Goal: Task Accomplishment & Management: Complete application form

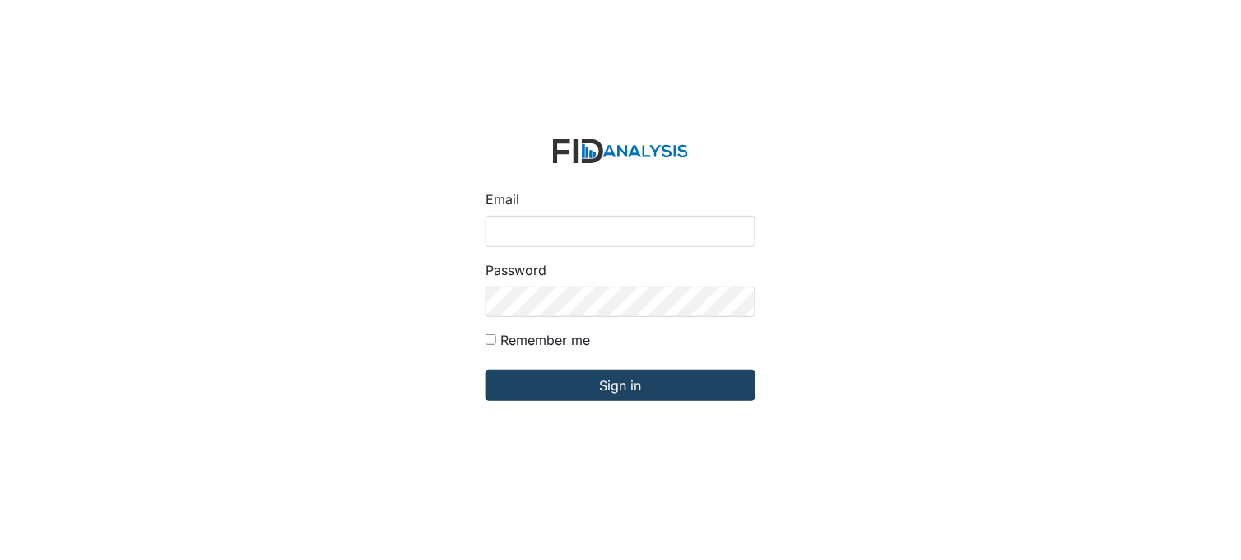
type input "[PERSON_NAME][EMAIL_ADDRESS][DOMAIN_NAME]"
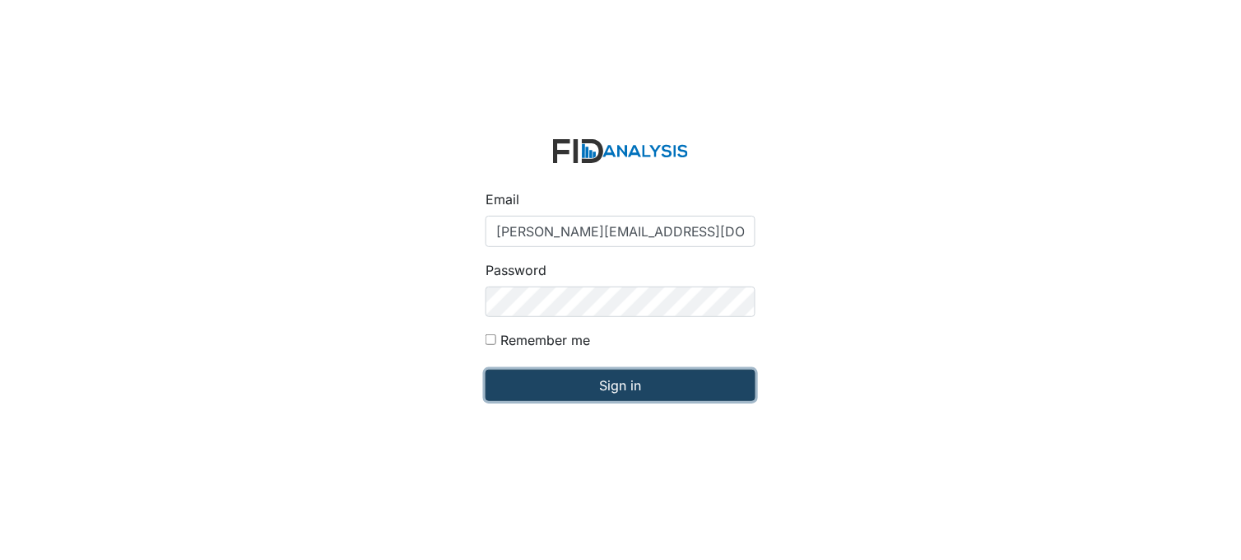
click at [612, 374] on input "Sign in" at bounding box center [621, 385] width 270 height 31
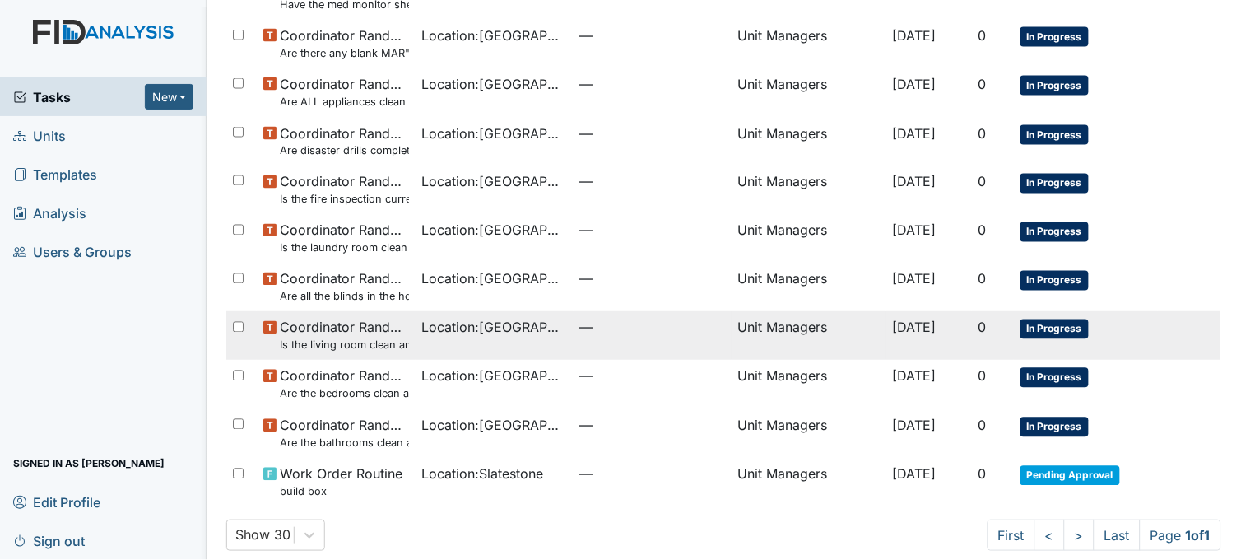
scroll to position [569, 0]
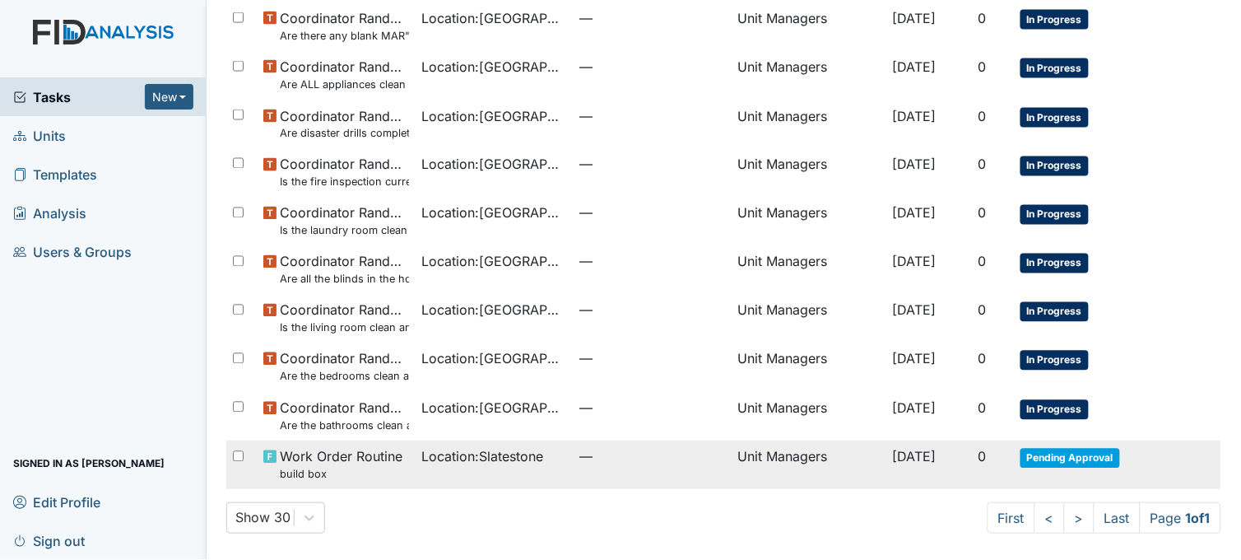
click at [671, 456] on span "—" at bounding box center [652, 457] width 145 height 20
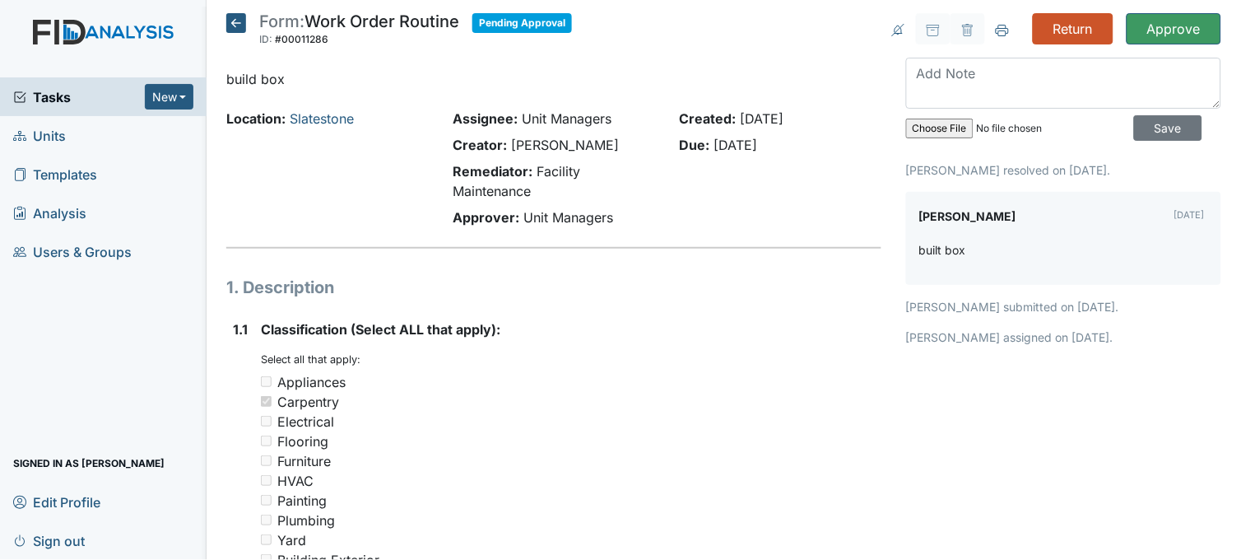
click at [236, 22] on icon at bounding box center [236, 23] width 20 height 20
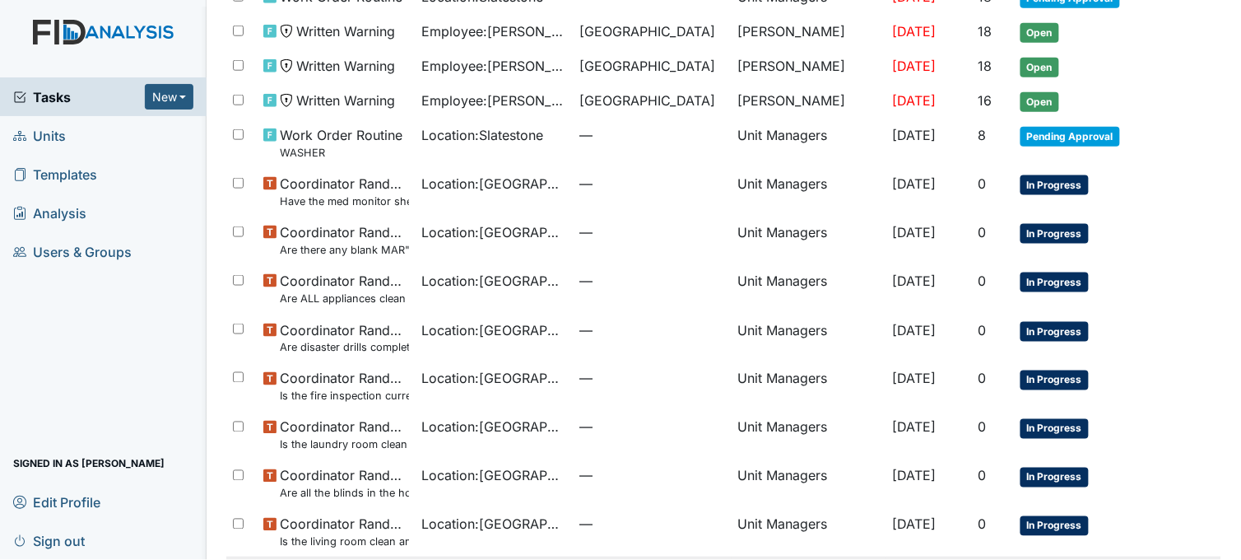
scroll to position [294, 0]
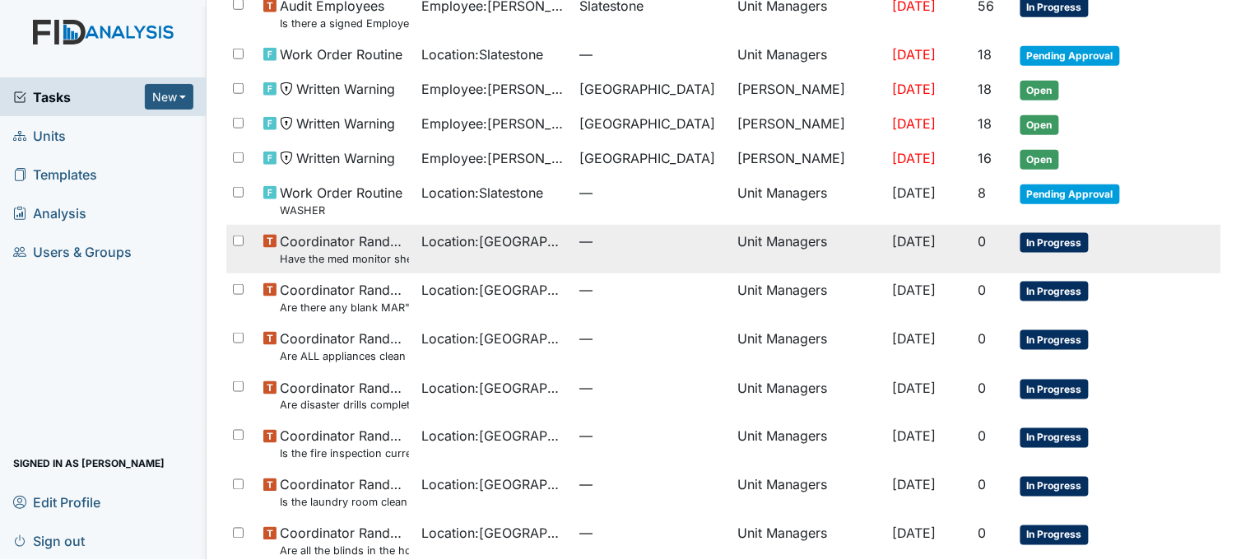
click at [454, 256] on td "Location : Beaufort Heights" at bounding box center [495, 249] width 158 height 49
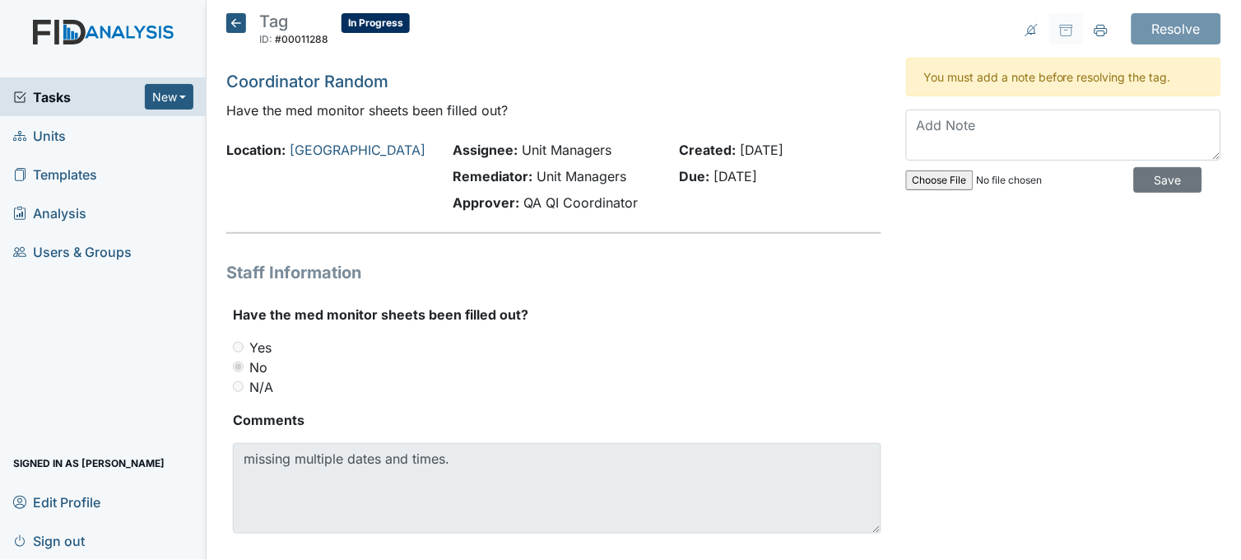
click at [235, 19] on icon at bounding box center [236, 23] width 20 height 20
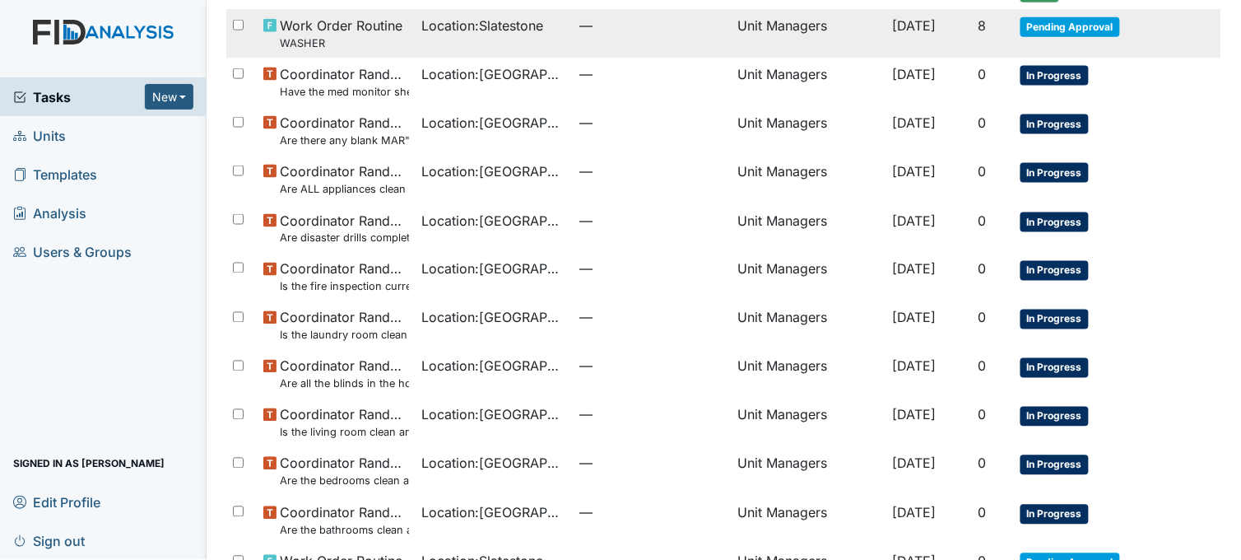
scroll to position [569, 0]
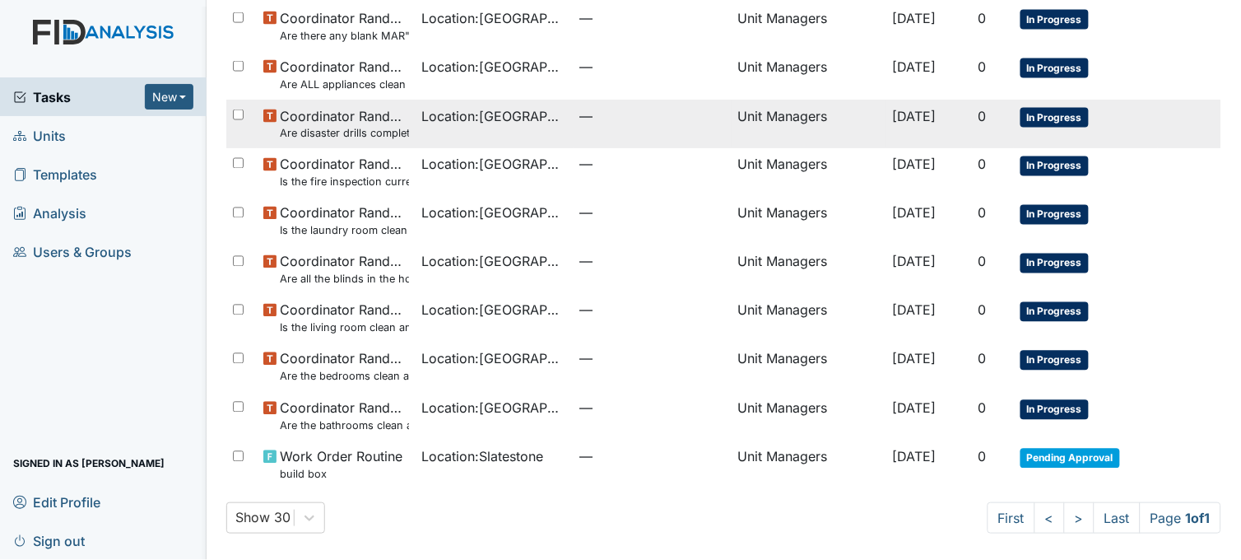
click at [476, 133] on td "Location : Beaufort Heights" at bounding box center [495, 124] width 158 height 49
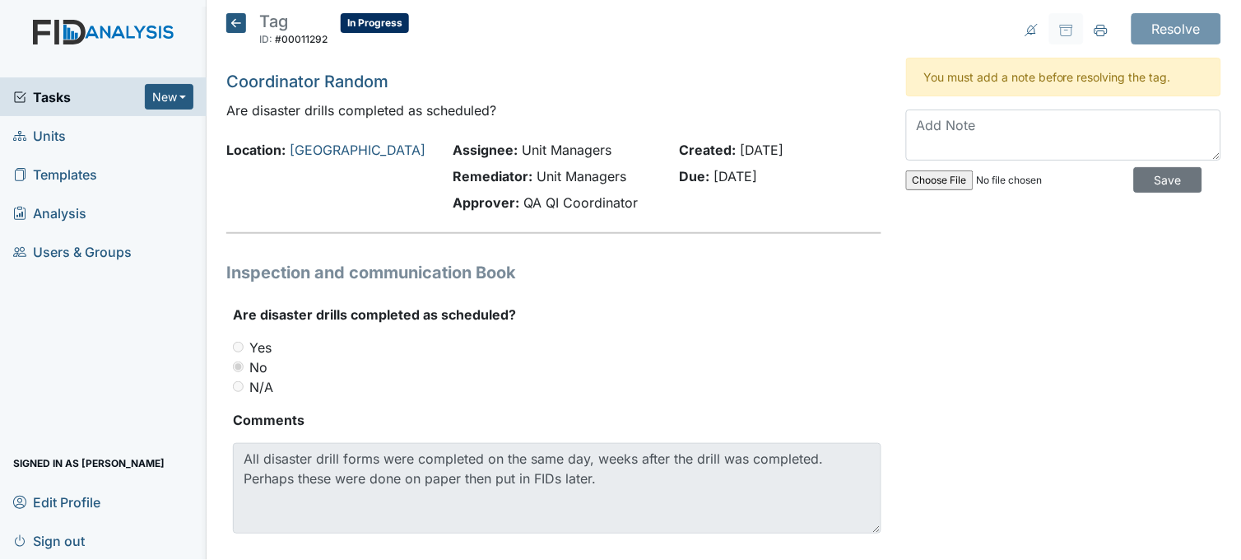
click at [233, 30] on icon at bounding box center [236, 23] width 20 height 20
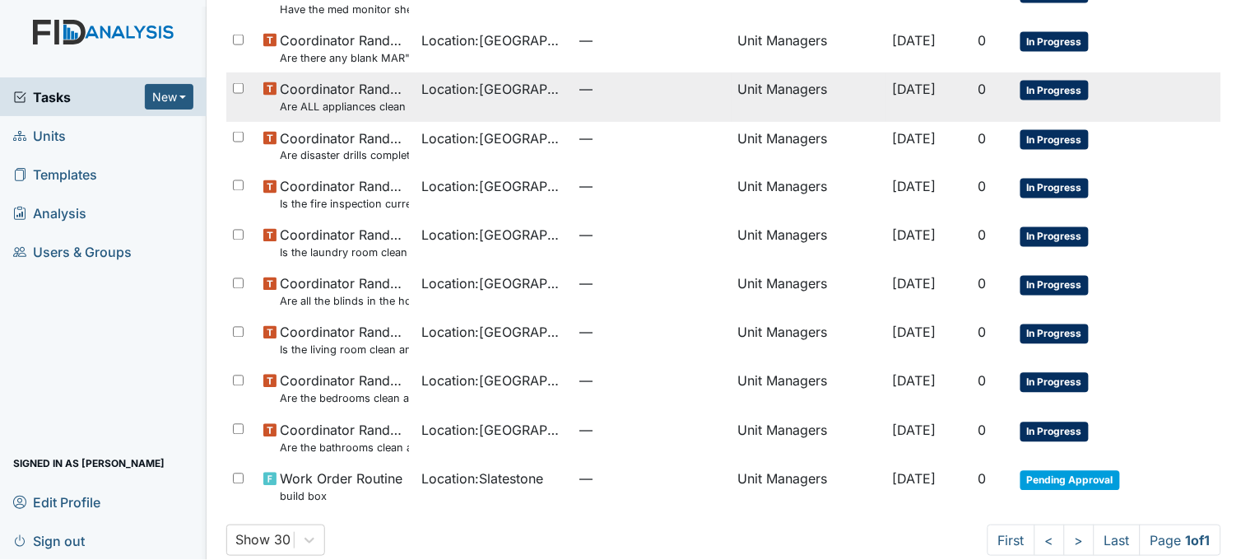
scroll to position [548, 0]
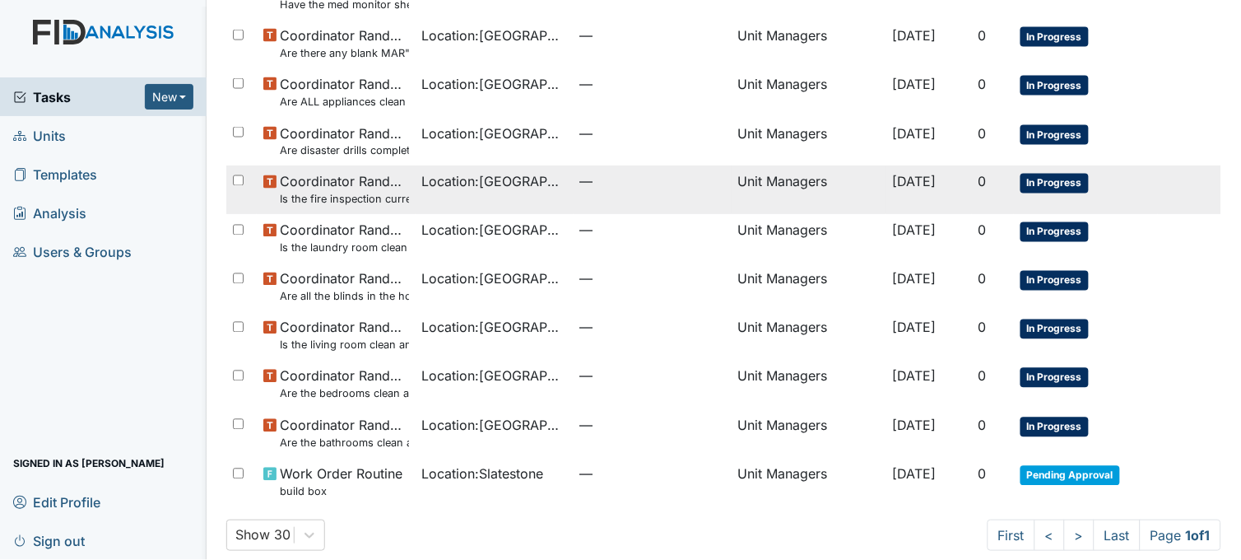
click at [395, 198] on small "Is the fire inspection current (from the Fire [PERSON_NAME])?" at bounding box center [344, 200] width 128 height 16
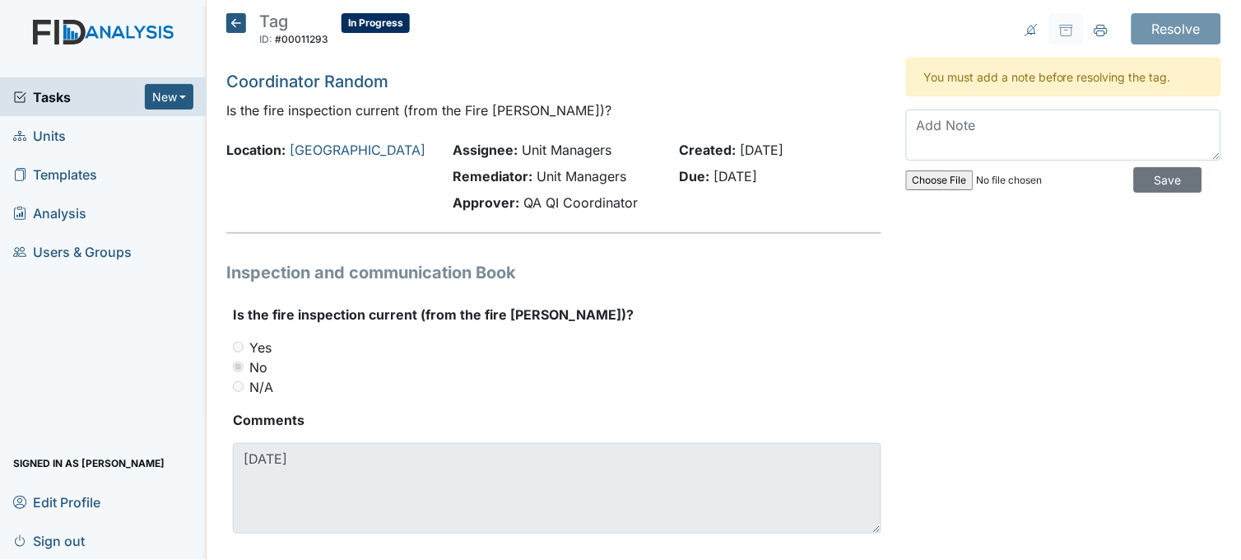
click at [237, 17] on icon at bounding box center [236, 23] width 20 height 20
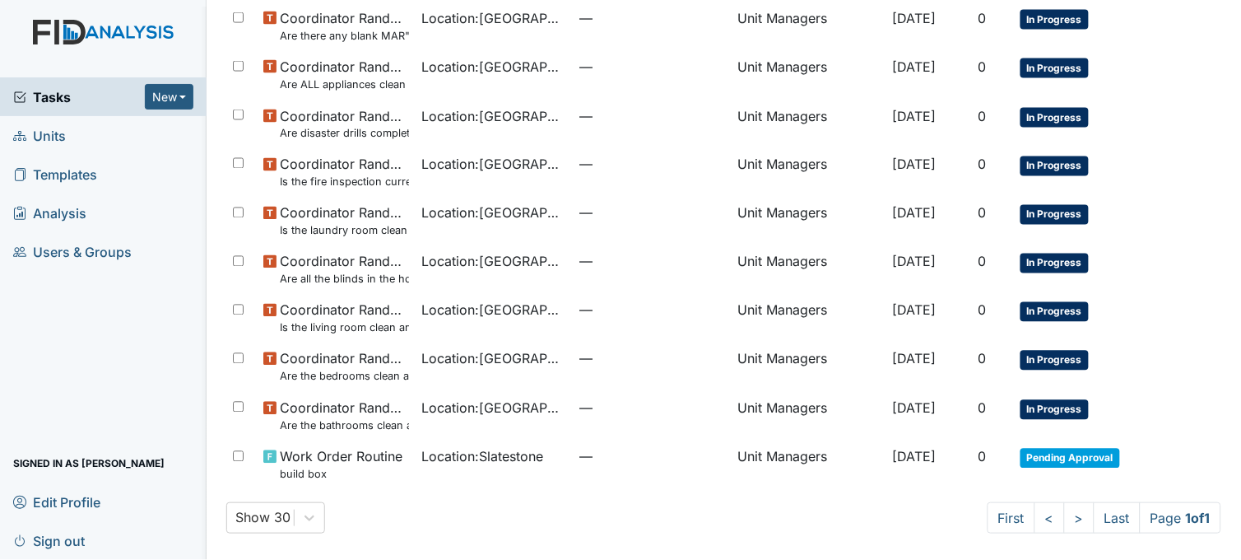
scroll to position [569, 0]
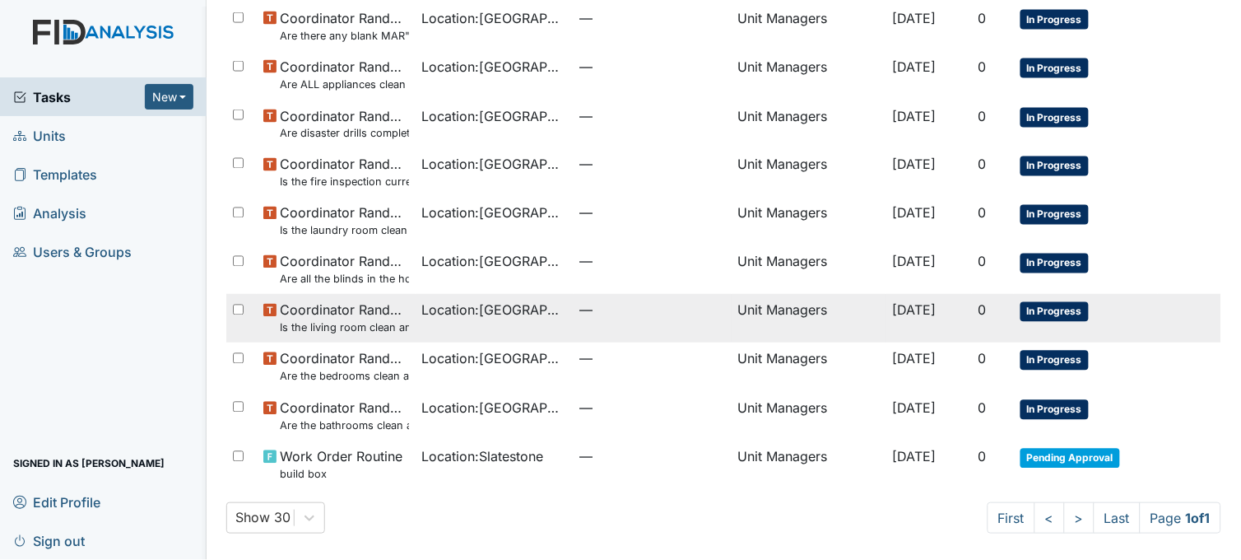
click at [417, 325] on td "Location : [GEOGRAPHIC_DATA]" at bounding box center [495, 318] width 158 height 49
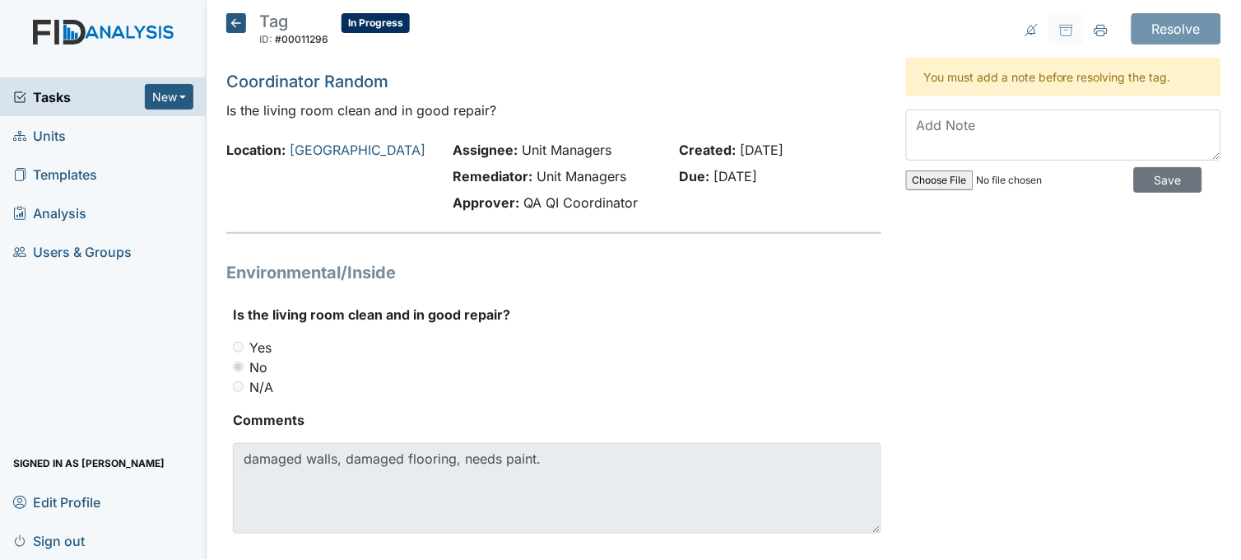
click at [236, 23] on icon at bounding box center [236, 23] width 20 height 20
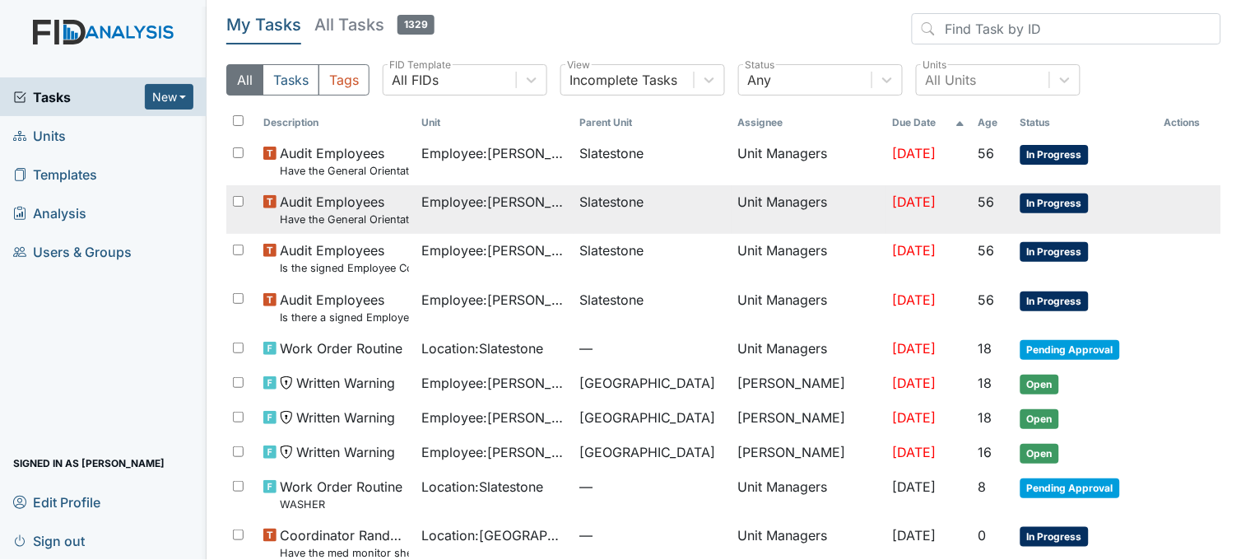
click at [539, 216] on td "Employee : Spruill, Alicia" at bounding box center [495, 209] width 158 height 49
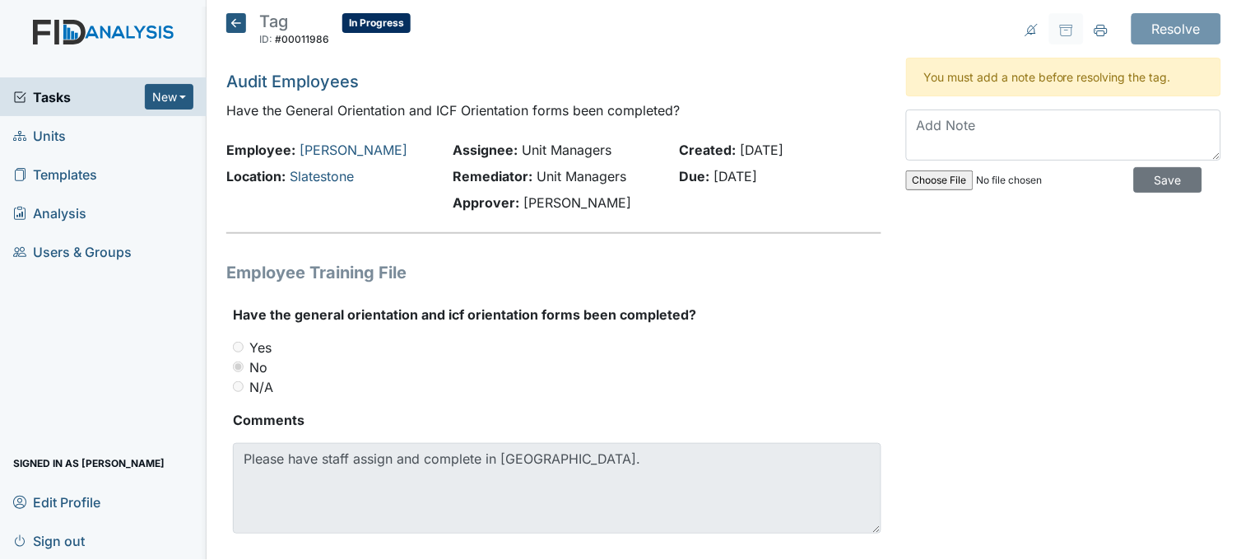
click at [237, 22] on icon at bounding box center [236, 23] width 20 height 20
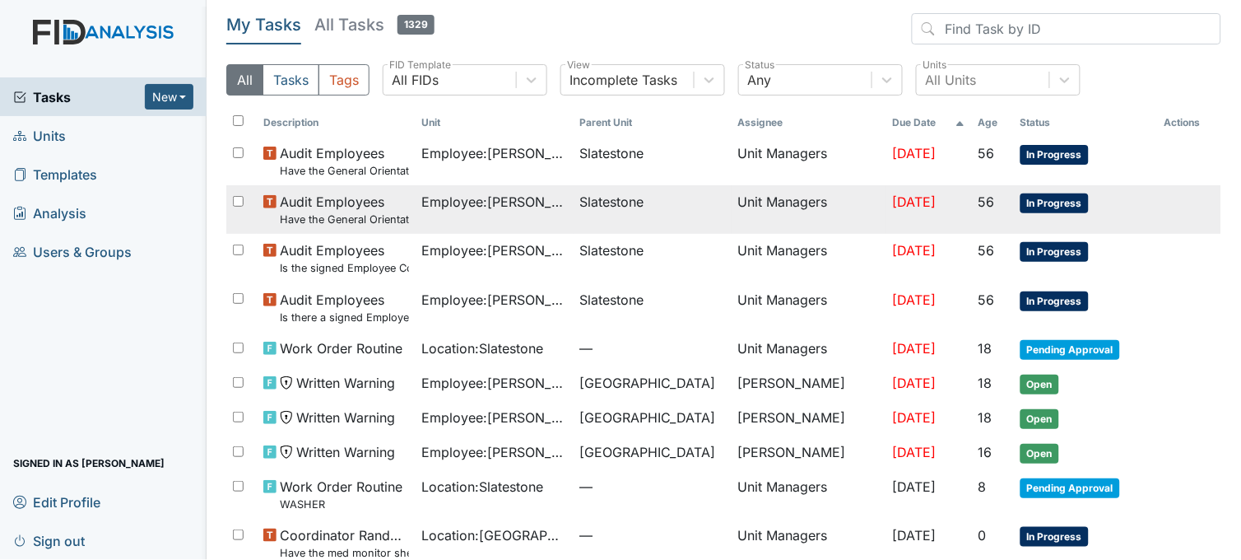
click at [540, 202] on span "Employee : Spruill, Alicia" at bounding box center [494, 202] width 145 height 20
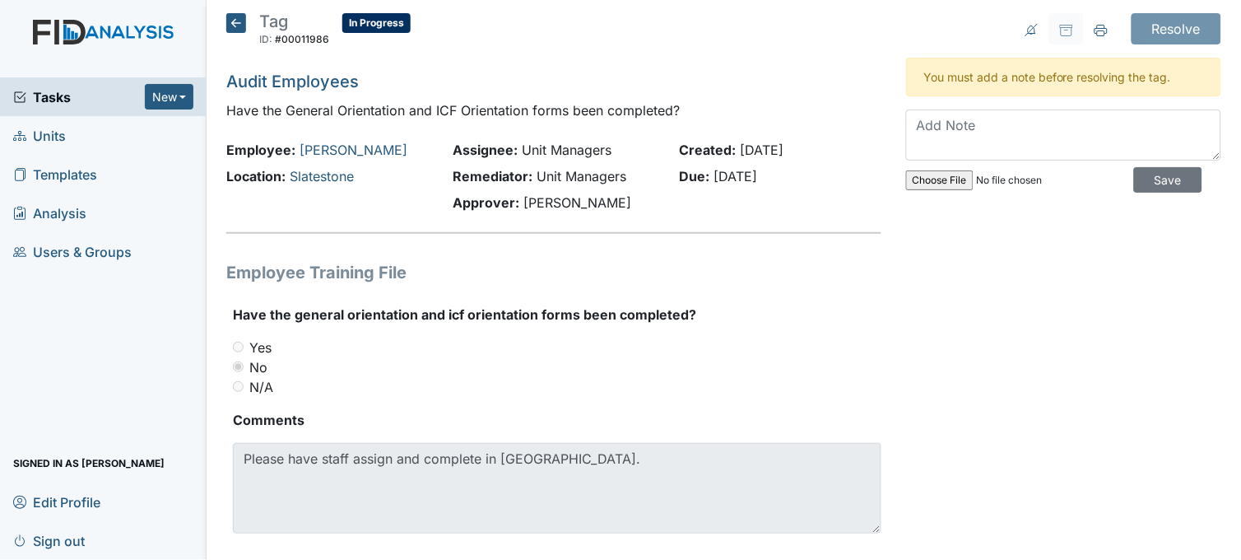
click at [240, 21] on icon at bounding box center [236, 23] width 20 height 20
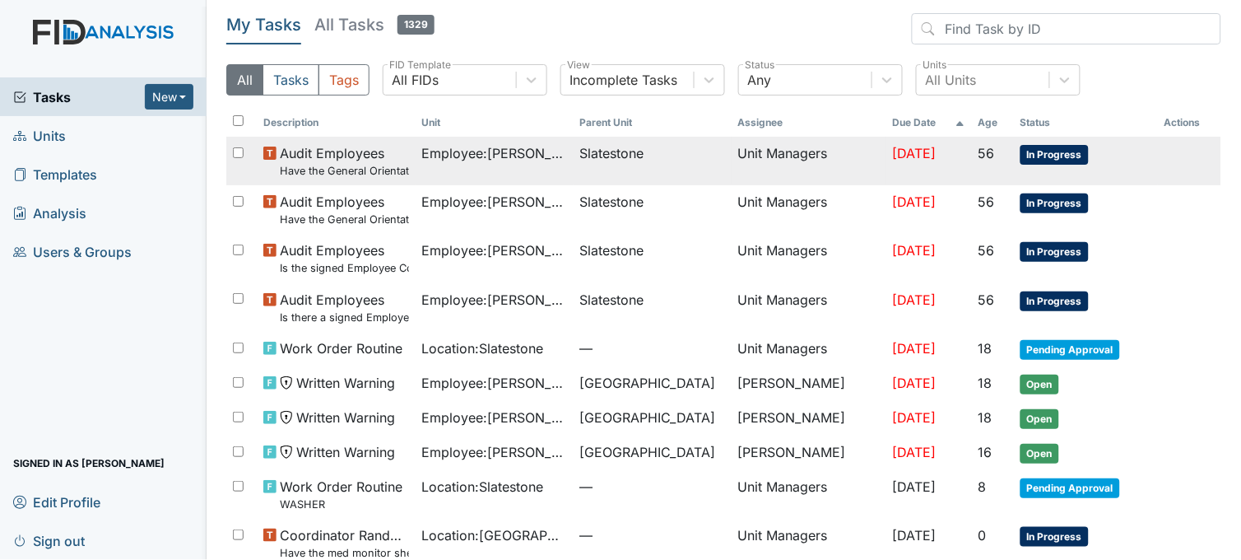
click at [547, 159] on span "Employee : [PERSON_NAME]" at bounding box center [494, 153] width 145 height 20
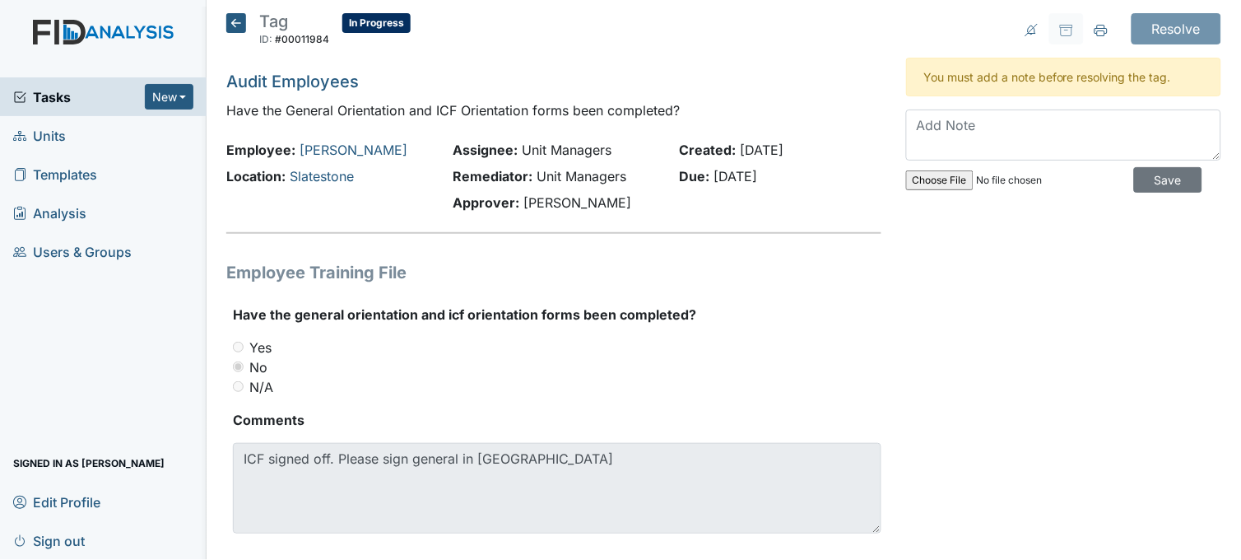
click at [237, 21] on icon at bounding box center [236, 23] width 20 height 20
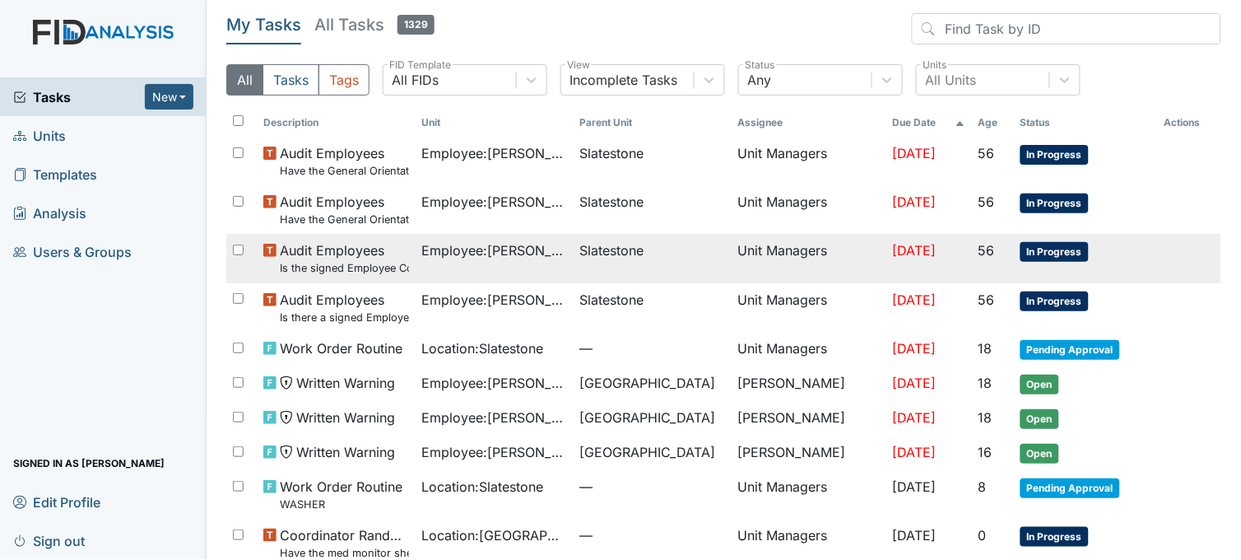
click at [598, 266] on td "Slatestone" at bounding box center [653, 258] width 158 height 49
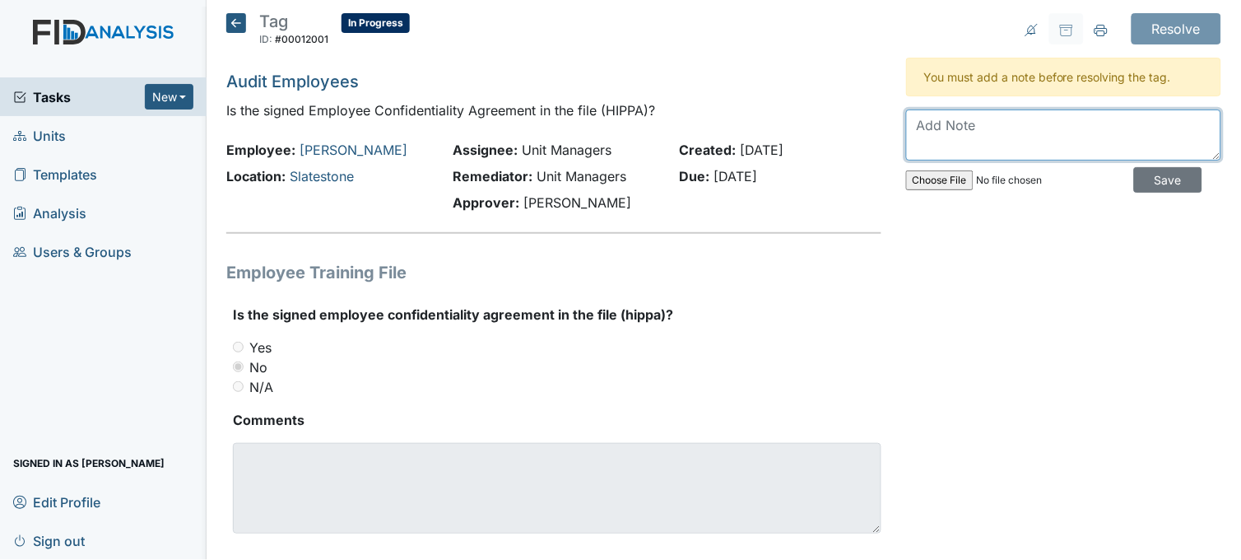
click at [928, 133] on textarea at bounding box center [1063, 134] width 315 height 51
type textarea "completed"
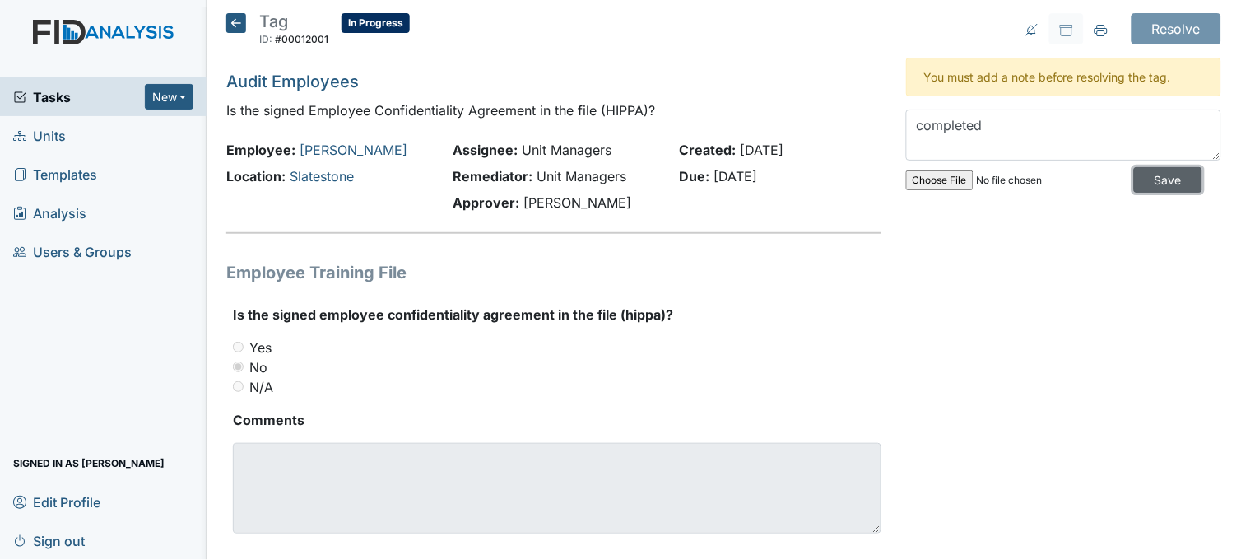
click at [1156, 179] on input "Save" at bounding box center [1168, 180] width 68 height 26
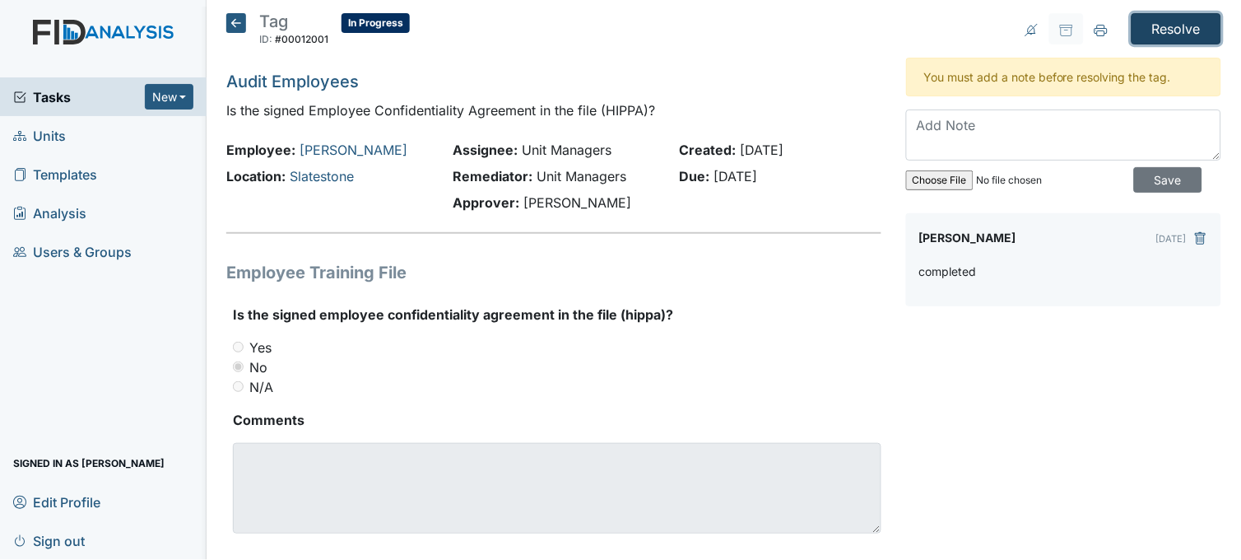
click at [1186, 19] on input "Resolve" at bounding box center [1177, 28] width 90 height 31
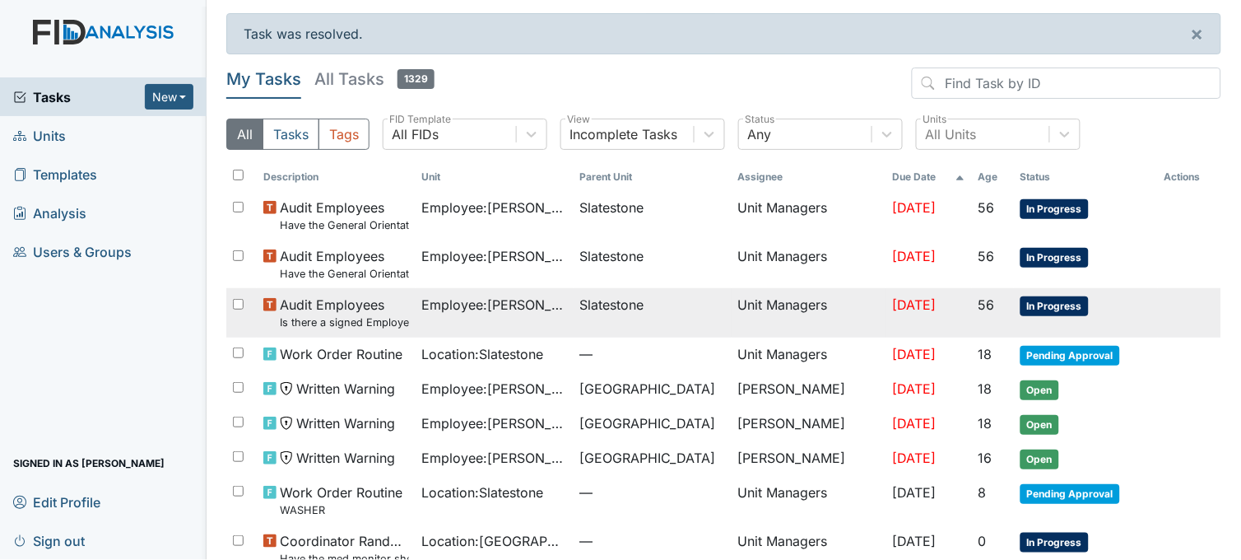
click at [580, 314] on span "Slatestone" at bounding box center [612, 305] width 64 height 20
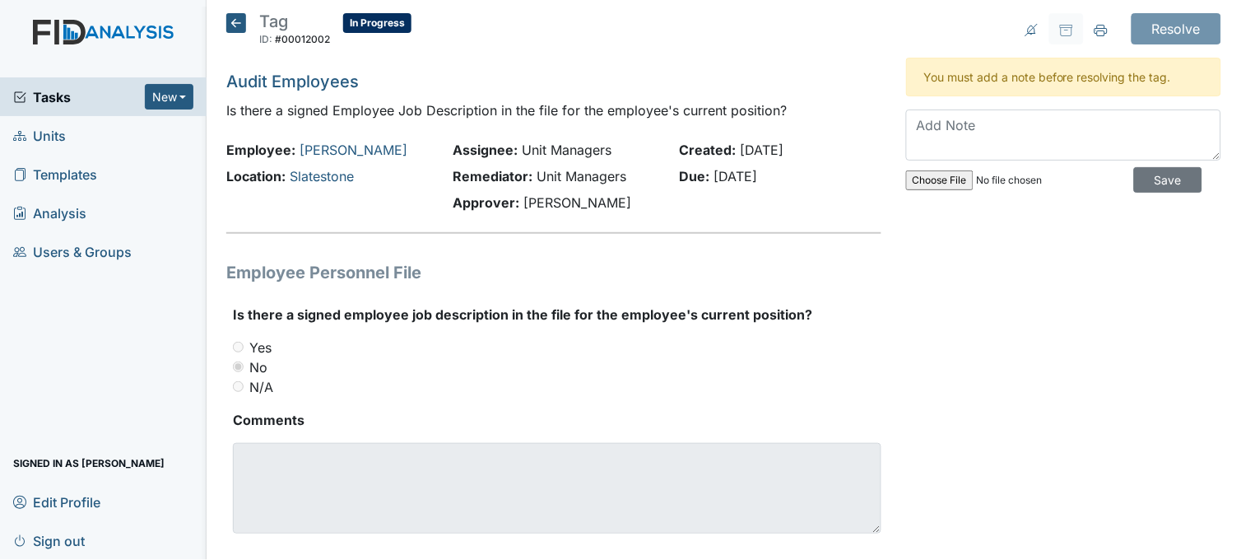
click at [235, 21] on icon at bounding box center [236, 23] width 20 height 20
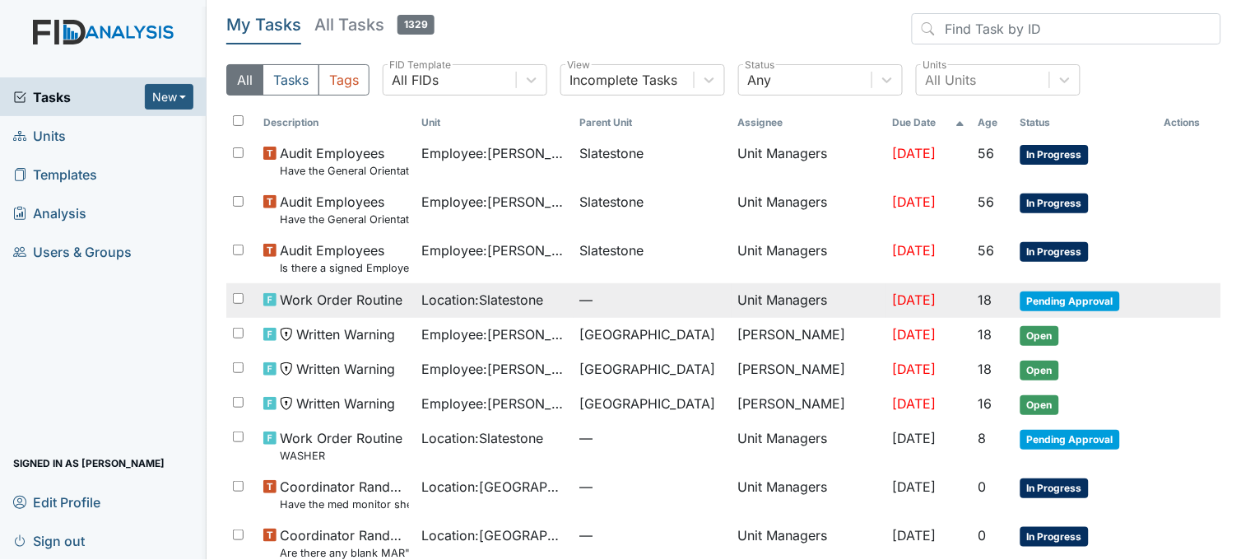
click at [531, 289] on td "Location : Slatestone" at bounding box center [495, 300] width 158 height 35
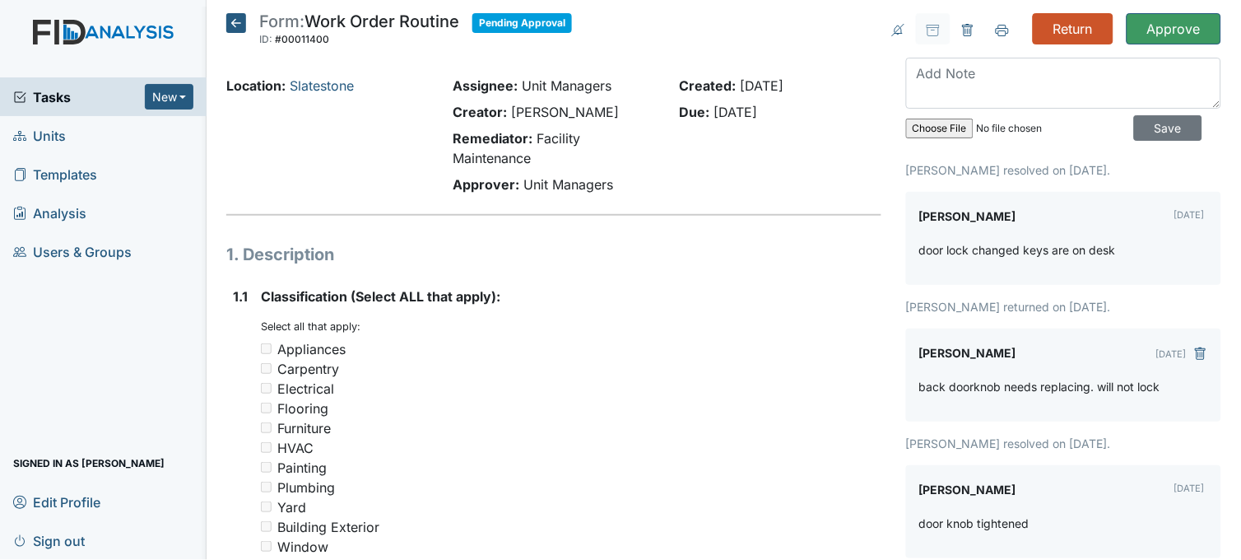
click at [233, 21] on icon at bounding box center [236, 23] width 20 height 20
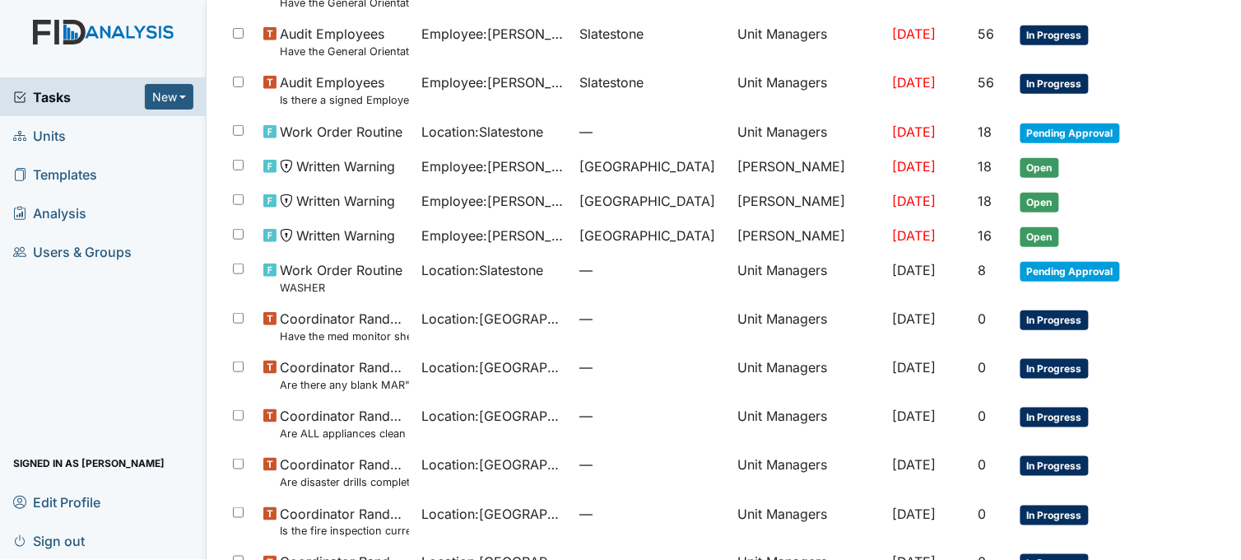
scroll to position [183, 0]
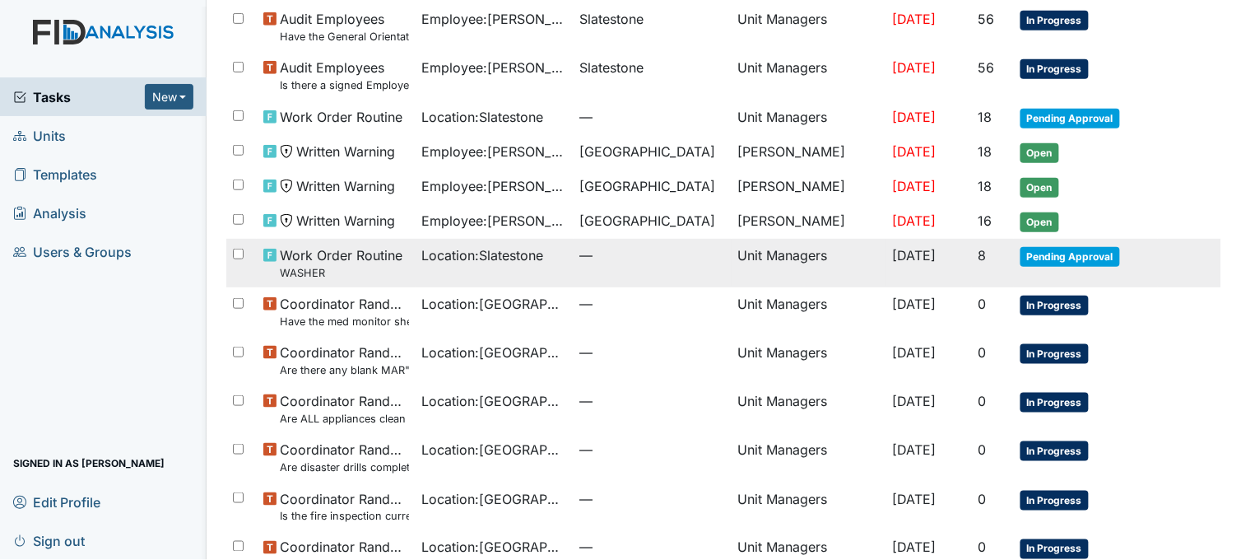
click at [584, 272] on td "—" at bounding box center [653, 263] width 158 height 49
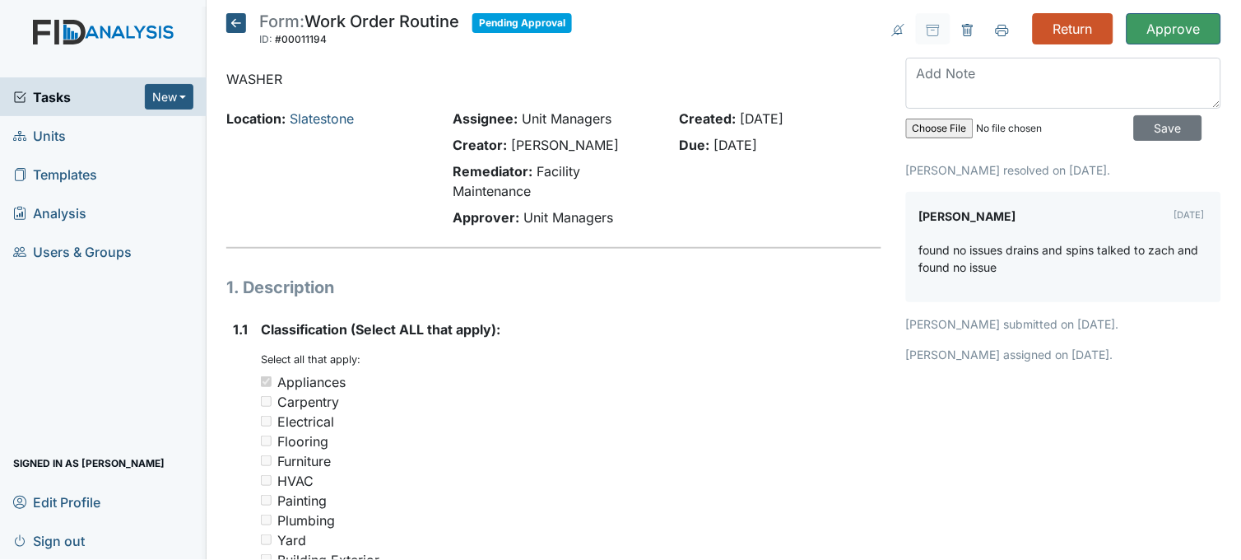
click at [234, 20] on icon at bounding box center [236, 23] width 20 height 20
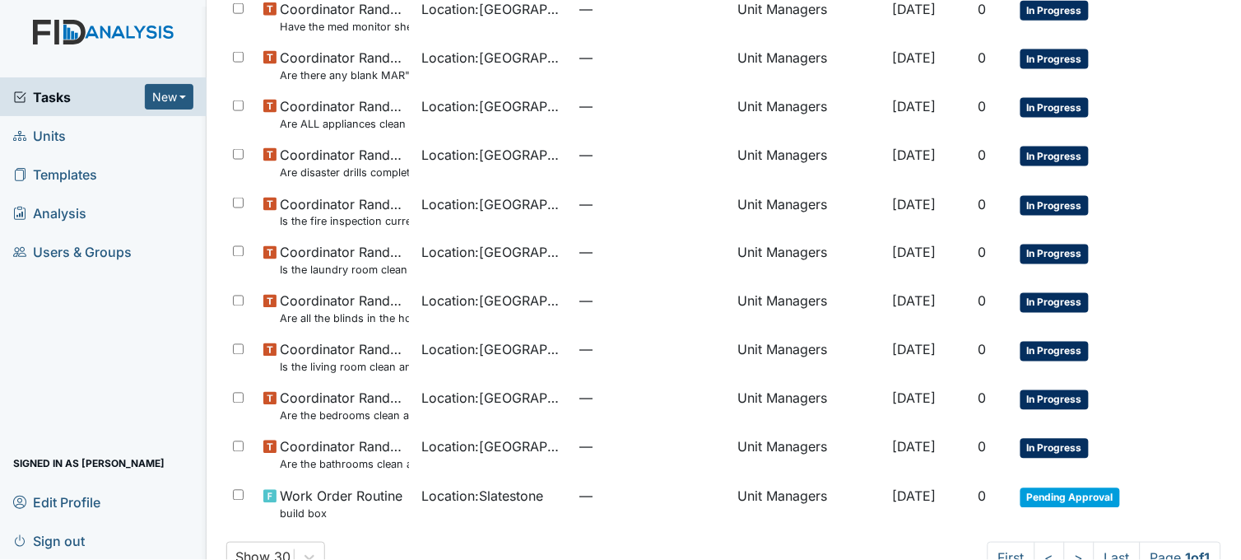
scroll to position [520, 0]
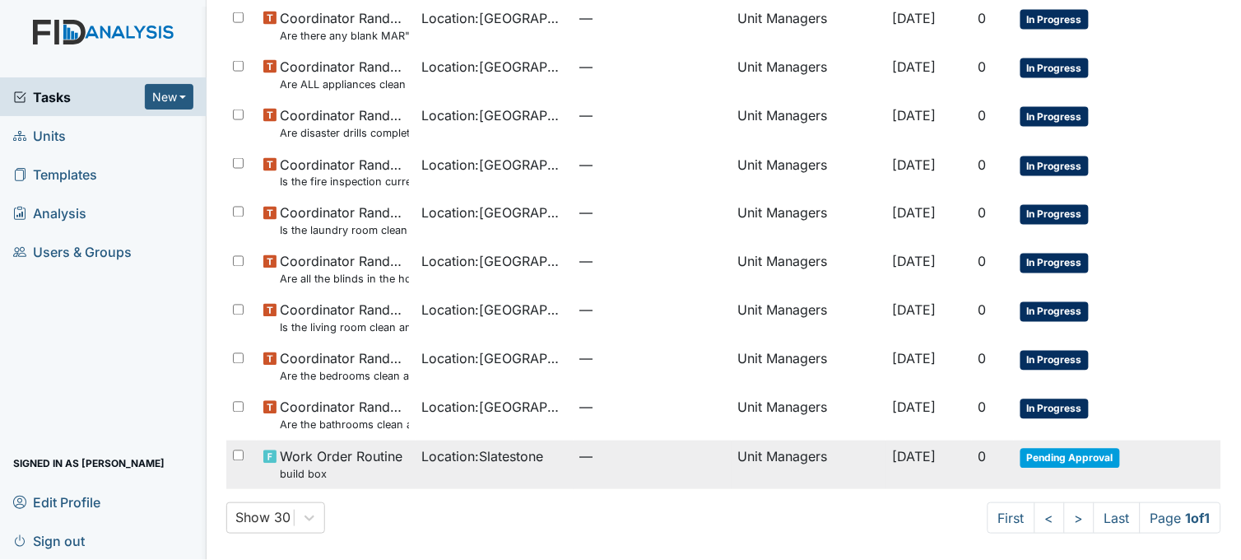
click at [584, 459] on span "—" at bounding box center [652, 457] width 145 height 20
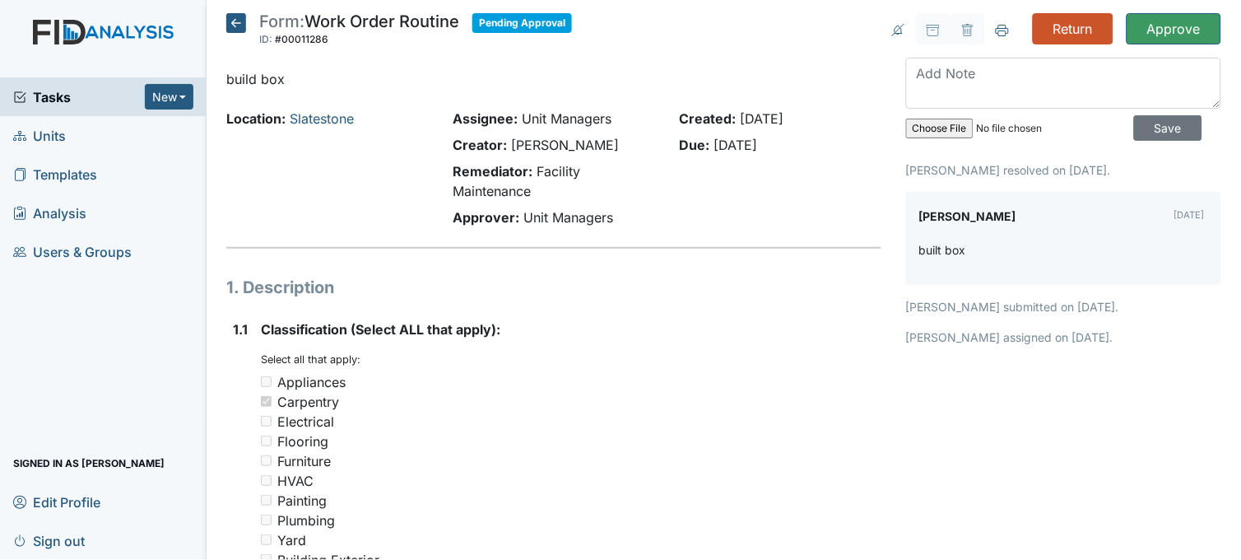
click at [232, 26] on icon at bounding box center [236, 23] width 20 height 20
